Goal: Transaction & Acquisition: Download file/media

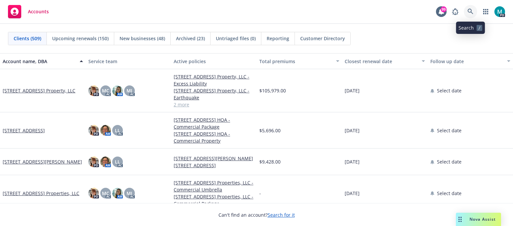
click at [471, 11] on icon at bounding box center [470, 12] width 6 height 6
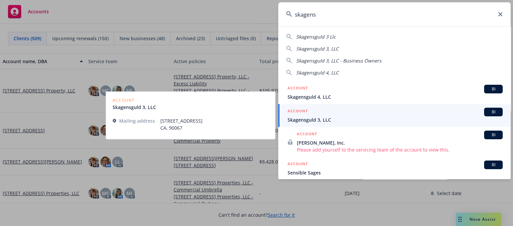
type input "skagens"
click at [324, 120] on span "Skagensguld 3, LLC" at bounding box center [394, 119] width 215 height 7
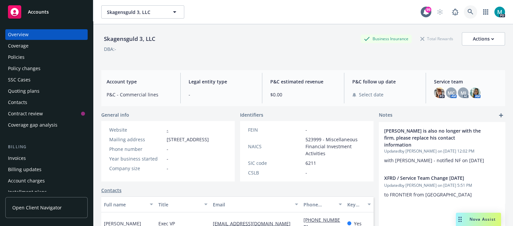
click at [467, 14] on icon at bounding box center [470, 12] width 6 height 6
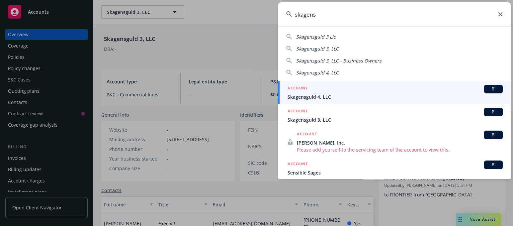
type input "skagens"
click at [327, 100] on link "ACCOUNT BI Skagensguld 4, LLC" at bounding box center [394, 92] width 232 height 23
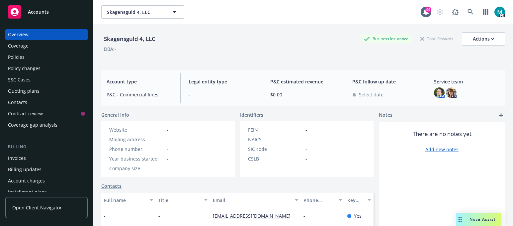
click at [39, 59] on div "Policies" at bounding box center [46, 57] width 77 height 11
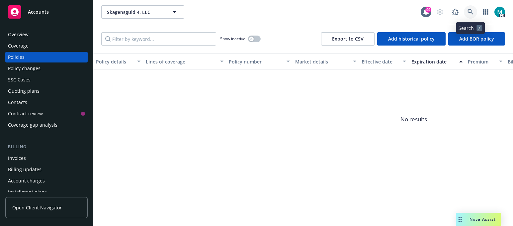
click at [470, 6] on link at bounding box center [470, 11] width 13 height 13
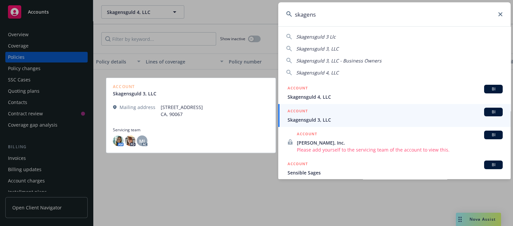
type input "skagens"
click at [322, 119] on span "Skagensguld 3, LLC" at bounding box center [394, 119] width 215 height 7
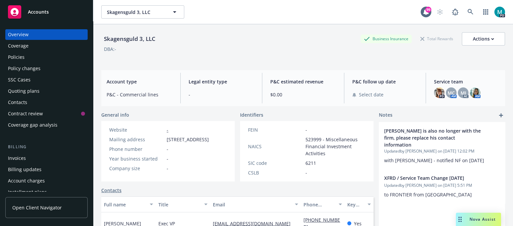
click at [28, 57] on div "Policies" at bounding box center [46, 57] width 77 height 11
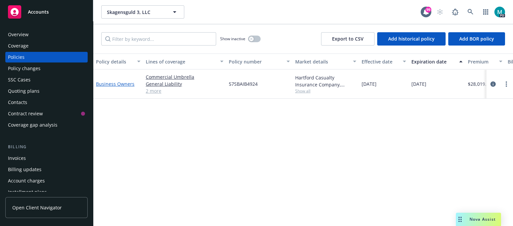
click at [119, 82] on link "Business Owners" at bounding box center [115, 84] width 38 height 6
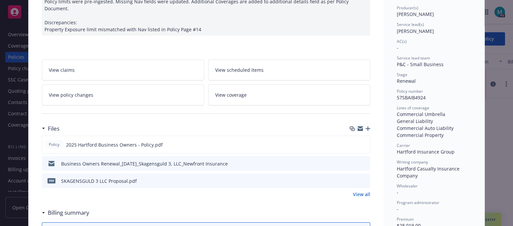
scroll to position [83, 0]
click at [350, 141] on icon "download file" at bounding box center [352, 143] width 5 height 5
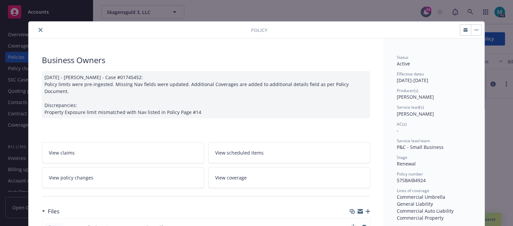
click at [38, 29] on icon "close" at bounding box center [40, 30] width 4 height 4
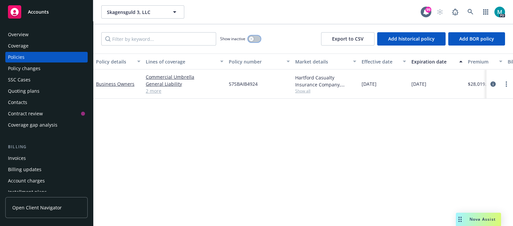
click at [251, 38] on icon "button" at bounding box center [251, 39] width 2 height 2
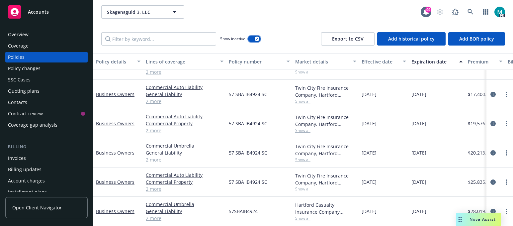
scroll to position [78, 0]
click at [116, 179] on link "Business Owners" at bounding box center [115, 182] width 38 height 6
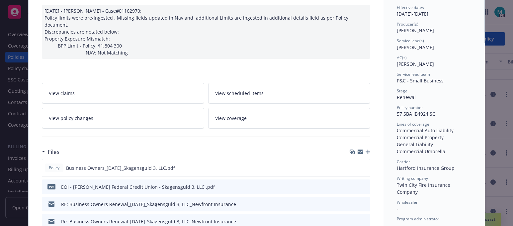
scroll to position [83, 0]
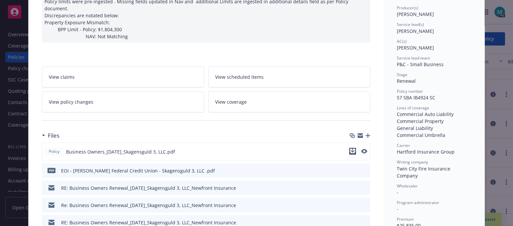
click at [350, 152] on icon "download file" at bounding box center [352, 150] width 4 height 4
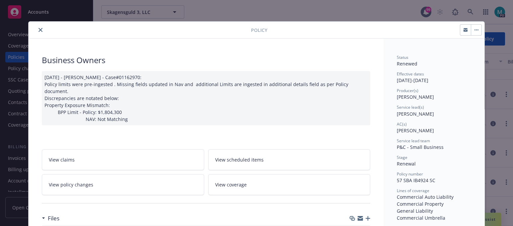
click at [38, 29] on icon "close" at bounding box center [40, 30] width 4 height 4
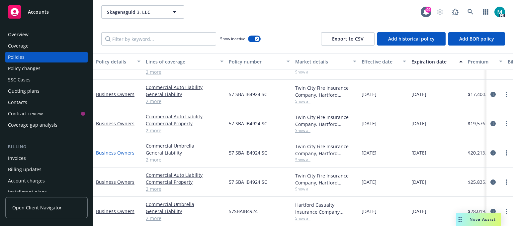
click at [116, 149] on link "Business Owners" at bounding box center [115, 152] width 38 height 6
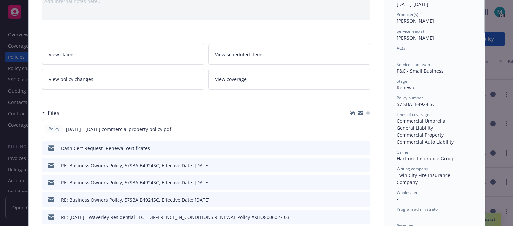
scroll to position [83, 0]
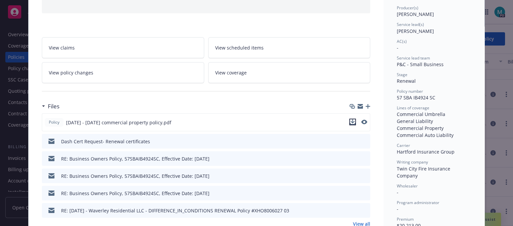
click at [350, 120] on icon "download file" at bounding box center [352, 121] width 5 height 5
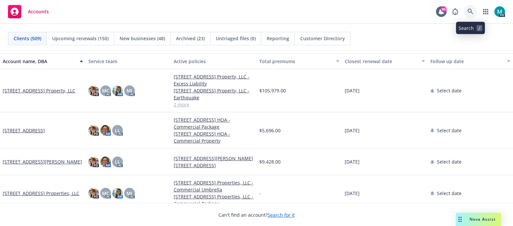
click at [471, 12] on icon at bounding box center [470, 12] width 6 height 6
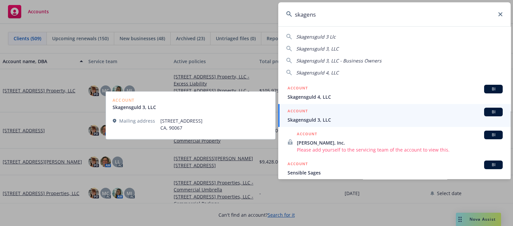
type input "skagens"
click at [314, 119] on span "Skagensguld 3, LLC" at bounding box center [394, 119] width 215 height 7
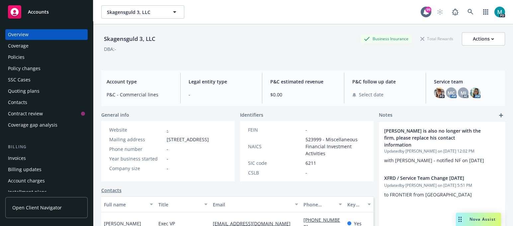
click at [33, 57] on div "Policies" at bounding box center [46, 57] width 77 height 11
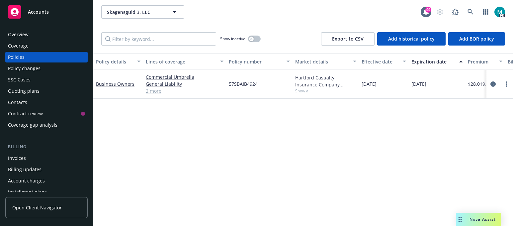
click at [246, 37] on div "Show inactive" at bounding box center [240, 38] width 40 height 13
click at [252, 38] on icon "button" at bounding box center [251, 39] width 3 height 3
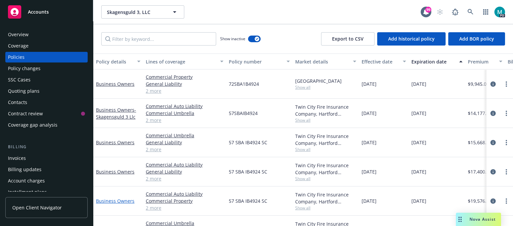
click at [122, 200] on link "Business Owners" at bounding box center [115, 200] width 38 height 6
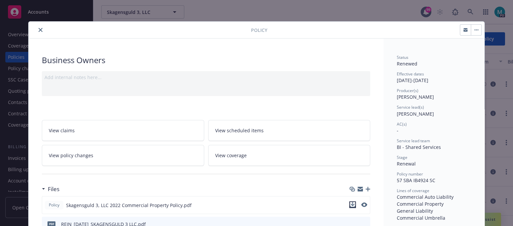
click at [350, 203] on icon "download file" at bounding box center [352, 204] width 5 height 5
click at [38, 26] on button "close" at bounding box center [41, 30] width 8 height 8
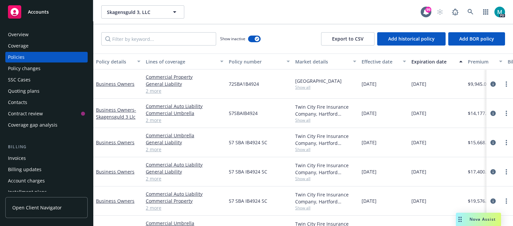
click at [47, 10] on span "Accounts" at bounding box center [38, 11] width 21 height 5
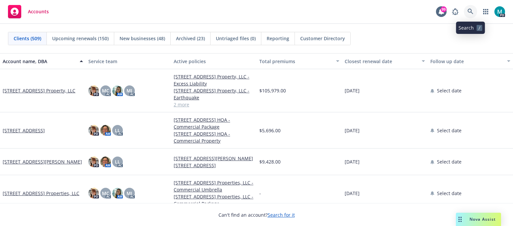
click at [469, 11] on icon at bounding box center [470, 12] width 6 height 6
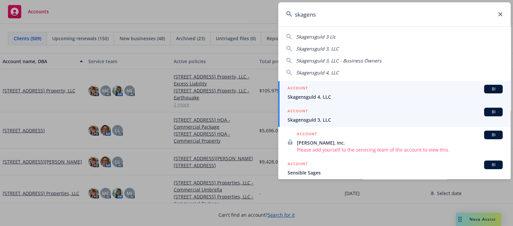
type input "skagens"
click at [322, 121] on span "Skagensguld 3, LLC" at bounding box center [394, 119] width 215 height 7
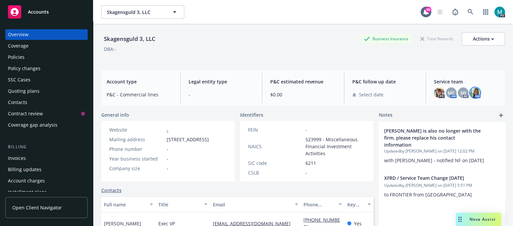
click at [472, 92] on img at bounding box center [475, 92] width 11 height 11
click at [467, 10] on icon at bounding box center [470, 12] width 6 height 6
click at [40, 13] on span "Accounts" at bounding box center [38, 11] width 21 height 5
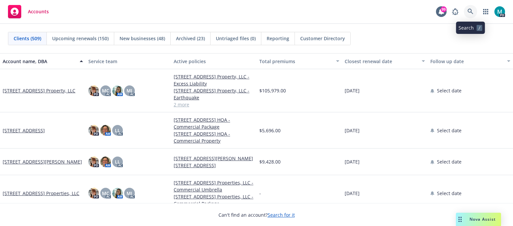
click at [471, 12] on icon at bounding box center [470, 12] width 6 height 6
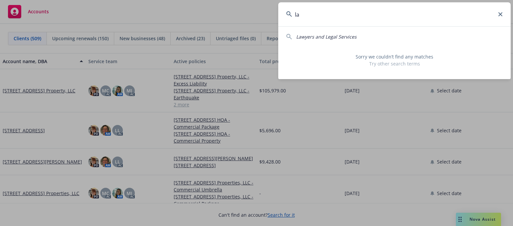
type input "l"
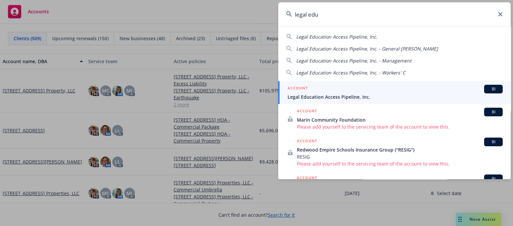
type input "legal edu"
click at [314, 95] on span "Legal Education Access Pipeline, Inc." at bounding box center [394, 96] width 215 height 7
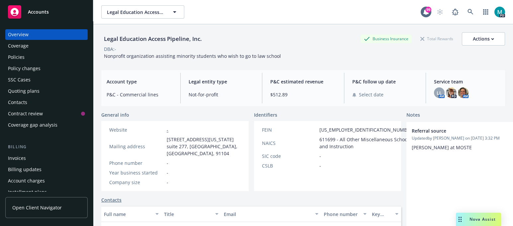
click at [19, 58] on div "Policies" at bounding box center [16, 57] width 17 height 11
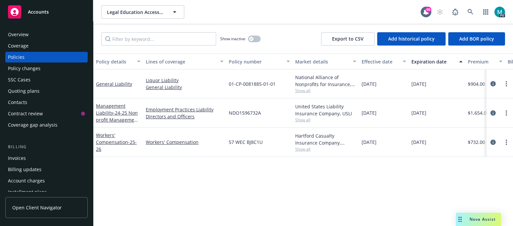
click at [43, 11] on span "Accounts" at bounding box center [38, 11] width 21 height 5
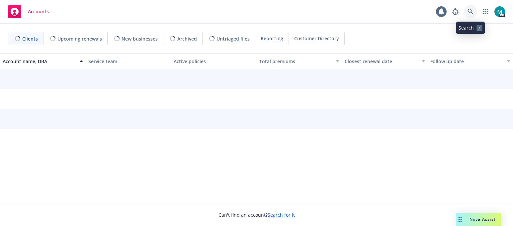
click at [468, 11] on icon at bounding box center [470, 12] width 6 height 6
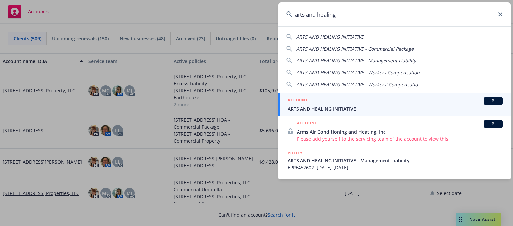
type input "arts and healing"
click at [313, 108] on span "ARTS AND HEALING INITIATIVE" at bounding box center [394, 108] width 215 height 7
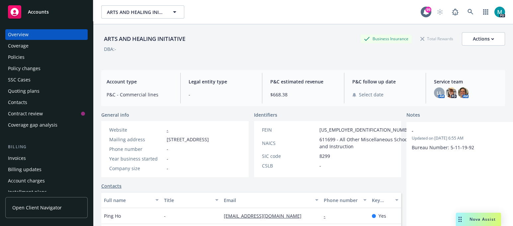
click at [15, 56] on div "Policies" at bounding box center [16, 57] width 17 height 11
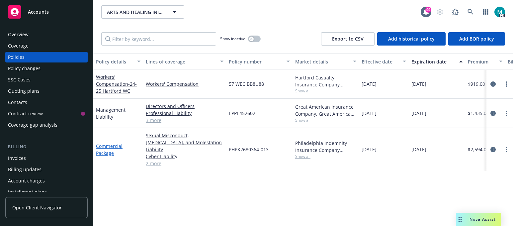
click at [110, 143] on link "Commercial Package" at bounding box center [109, 149] width 27 height 13
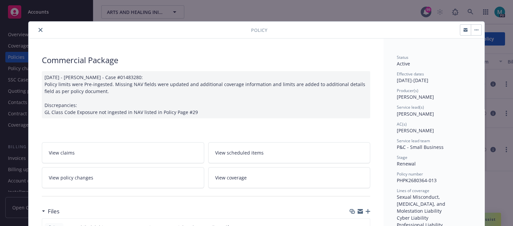
scroll to position [83, 0]
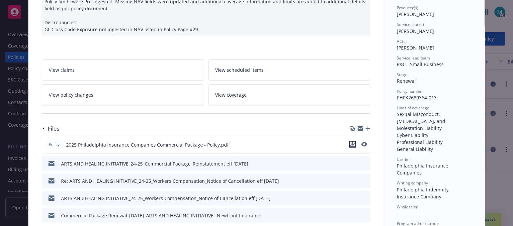
click at [350, 142] on icon "download file" at bounding box center [352, 143] width 5 height 5
